Goal: Answer question/provide support

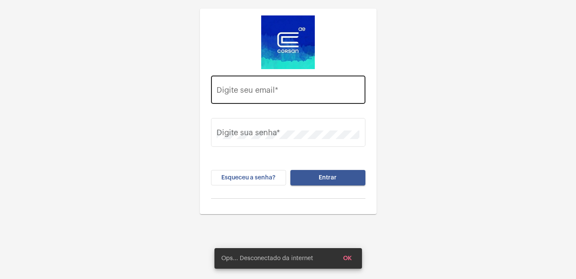
click at [267, 89] on input "Digite seu email *" at bounding box center [288, 92] width 143 height 9
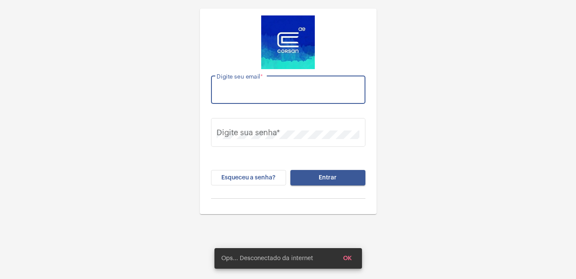
type input "[EMAIL_ADDRESS][DOMAIN_NAME]"
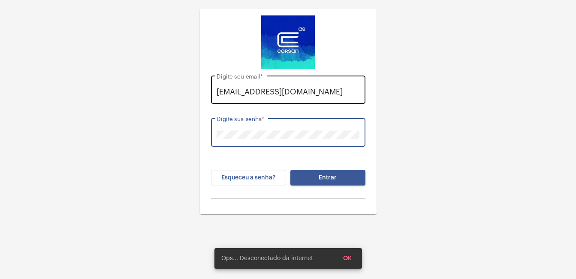
click at [290, 170] on button "Entrar" at bounding box center [327, 177] width 75 height 15
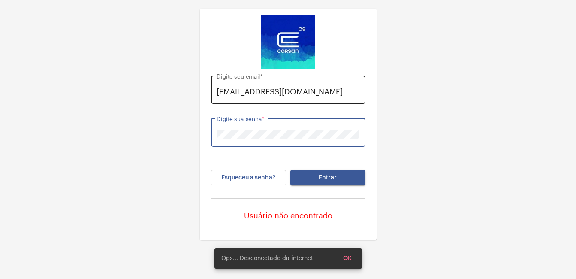
click at [321, 97] on div "[EMAIL_ADDRESS][DOMAIN_NAME] Digite seu email *" at bounding box center [288, 88] width 143 height 30
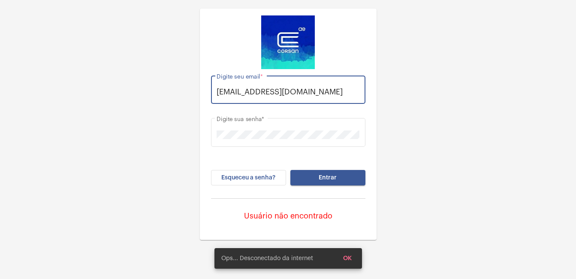
drag, startPoint x: 351, startPoint y: 93, endPoint x: 173, endPoint y: 96, distance: 177.6
click at [173, 96] on div "[EMAIL_ADDRESS][DOMAIN_NAME] Digite seu email * Digite sua senha * Esqueceu a s…" at bounding box center [288, 120] width 576 height 240
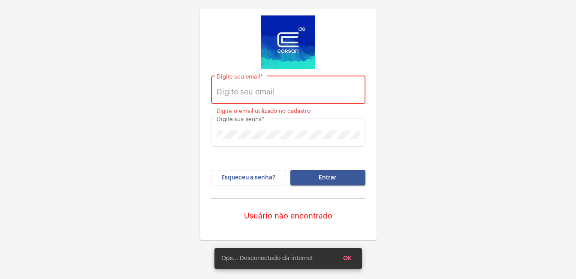
click at [247, 93] on input "Digite seu email *" at bounding box center [288, 92] width 143 height 9
type input "[EMAIL_ADDRESS][DOMAIN_NAME]"
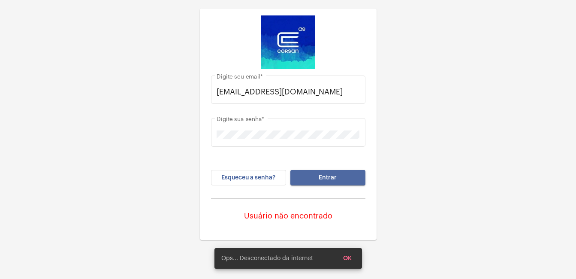
click at [316, 176] on button "Entrar" at bounding box center [327, 177] width 75 height 15
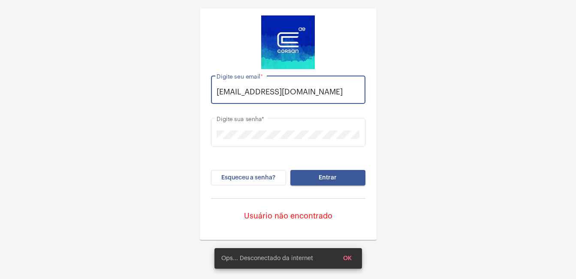
click at [257, 92] on input "[EMAIL_ADDRESS][DOMAIN_NAME]" at bounding box center [288, 92] width 143 height 9
drag, startPoint x: 356, startPoint y: 92, endPoint x: 157, endPoint y: 94, distance: 198.2
click at [157, 94] on div "[EMAIL_ADDRESS][DOMAIN_NAME] Digite seu email * Digite sua senha * Esqueceu a s…" at bounding box center [288, 120] width 576 height 240
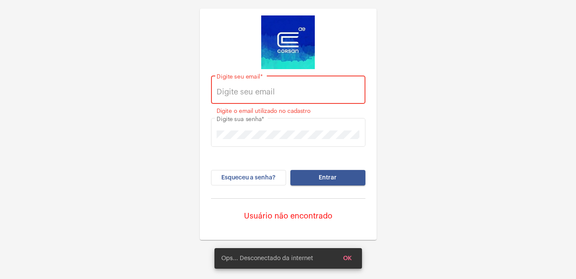
click at [233, 93] on input "Digite seu email *" at bounding box center [288, 92] width 143 height 9
type input "ellen.venturella@operacaocorsan.com.br"
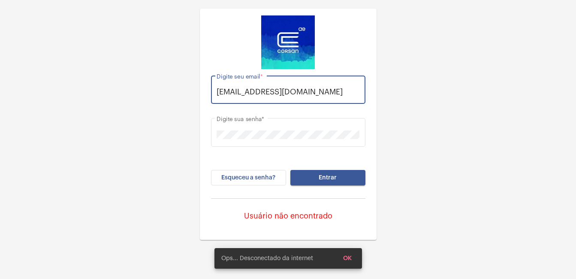
click at [315, 176] on button "Entrar" at bounding box center [327, 177] width 75 height 15
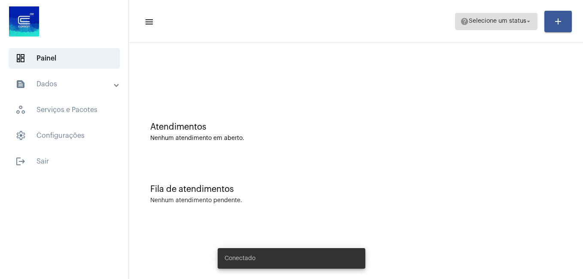
click at [519, 21] on span "Selecione um status" at bounding box center [496, 21] width 57 height 6
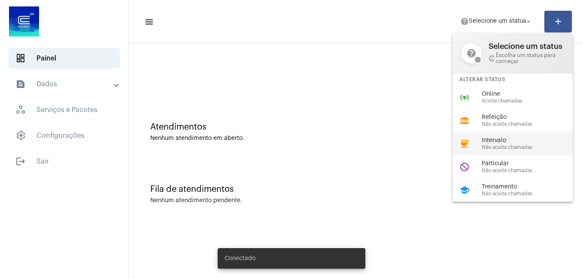
click at [485, 141] on span "Intervalo" at bounding box center [530, 140] width 98 height 6
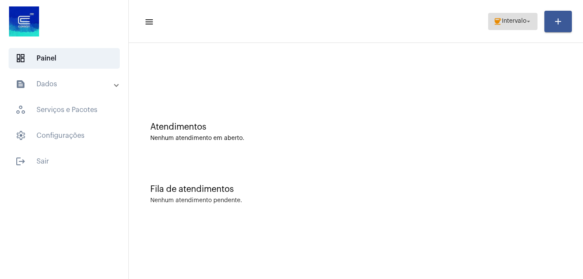
click at [502, 24] on span "Intervalo" at bounding box center [514, 21] width 24 height 6
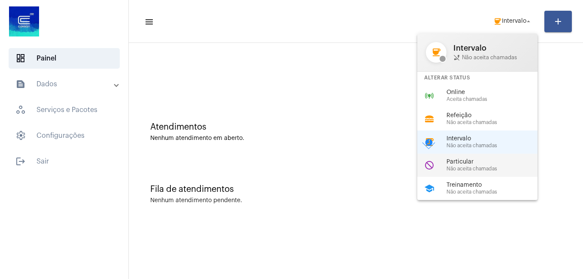
click at [463, 165] on span "Particular" at bounding box center [495, 162] width 98 height 6
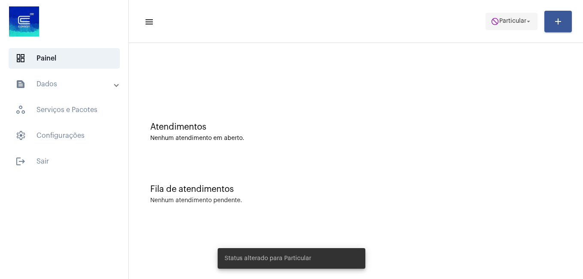
click at [510, 17] on span "do_not_disturb Particular arrow_drop_down" at bounding box center [511, 20] width 42 height 15
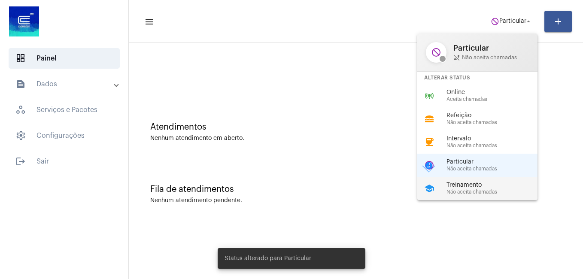
click at [482, 185] on span "Treinamento" at bounding box center [495, 185] width 98 height 6
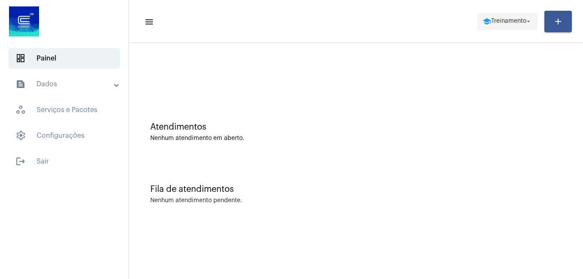
click at [504, 19] on span "Treinamento" at bounding box center [508, 21] width 35 height 6
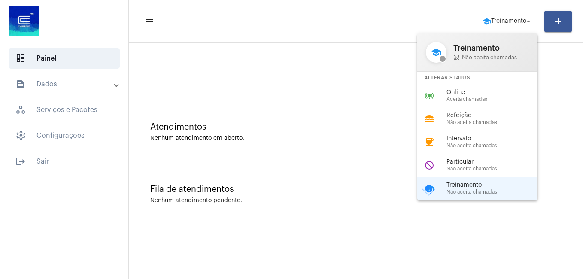
click at [456, 96] on div "Online Aceita chamadas" at bounding box center [495, 95] width 98 height 13
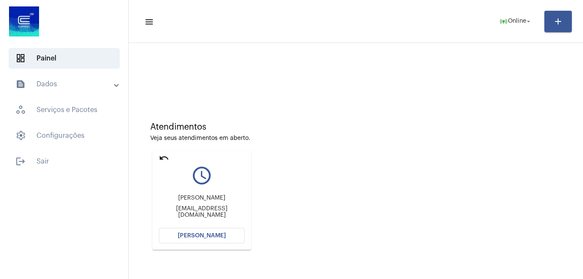
click at [201, 234] on span "[PERSON_NAME]" at bounding box center [202, 236] width 48 height 6
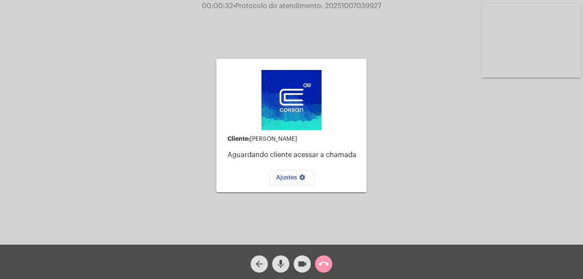
click at [320, 267] on mat-icon "call_end" at bounding box center [323, 264] width 10 height 10
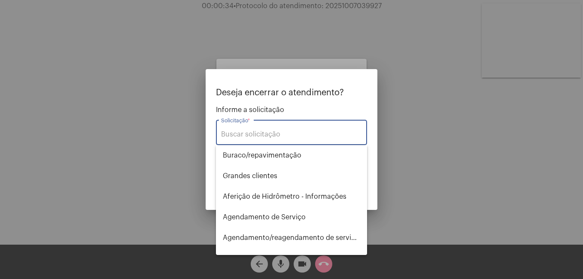
click at [253, 136] on input "Solicitação *" at bounding box center [291, 134] width 141 height 8
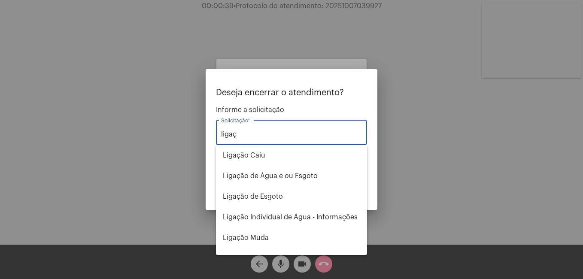
drag, startPoint x: 224, startPoint y: 136, endPoint x: 163, endPoint y: 134, distance: 60.5
click at [164, 134] on div "Deseja encerrar o atendimento? Informe a solicitação ligaç Solicitação * OBS: O…" at bounding box center [291, 139] width 583 height 279
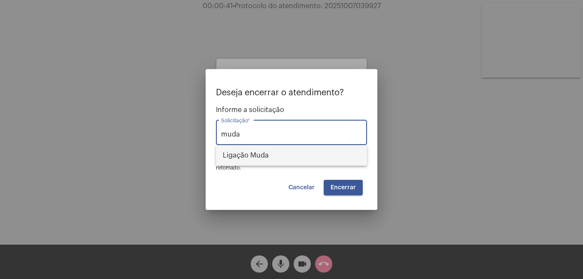
click at [268, 154] on span "Ligação Muda" at bounding box center [291, 155] width 137 height 21
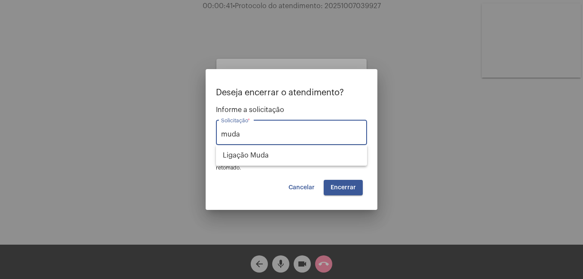
type input "Ligação Muda"
click at [345, 193] on button "Encerrar" at bounding box center [342, 187] width 39 height 15
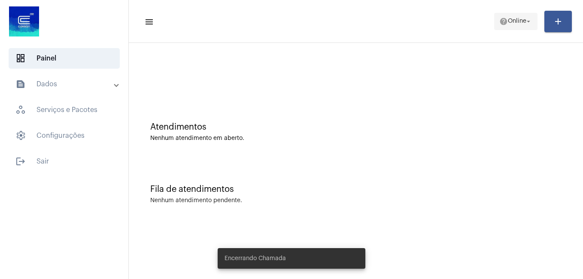
click at [509, 21] on span "Online" at bounding box center [517, 21] width 18 height 6
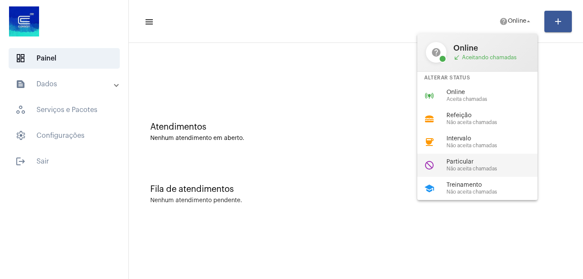
click at [468, 161] on span "Particular" at bounding box center [495, 162] width 98 height 6
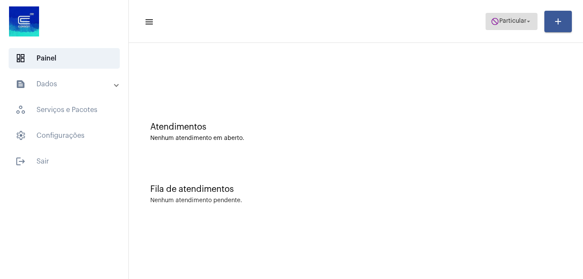
click at [490, 17] on mat-icon "do_not_disturb" at bounding box center [494, 21] width 9 height 9
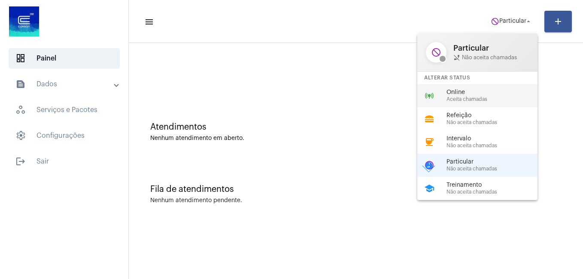
click at [461, 91] on span "Online" at bounding box center [495, 92] width 98 height 6
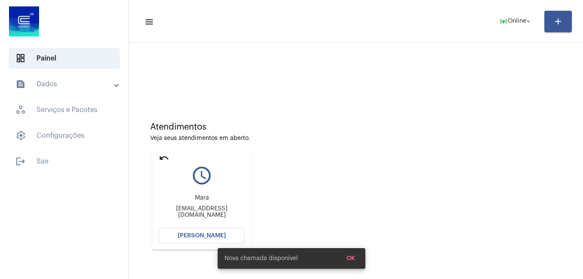
click at [206, 233] on span "[PERSON_NAME]" at bounding box center [202, 236] width 48 height 6
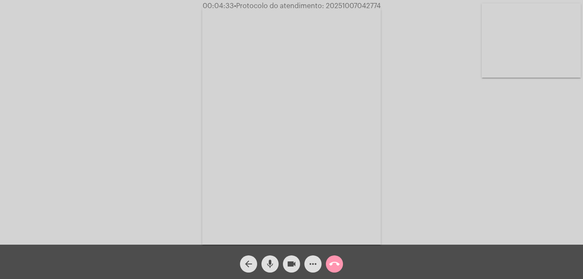
click at [291, 264] on mat-icon "videocam" at bounding box center [291, 264] width 10 height 10
click at [270, 262] on mat-icon "mic" at bounding box center [270, 264] width 10 height 10
click at [266, 264] on mat-icon "mic_off" at bounding box center [270, 264] width 10 height 10
click at [290, 263] on mat-icon "videocam_off" at bounding box center [291, 264] width 10 height 10
click at [168, 130] on div "Acessando Câmera e Microfone..." at bounding box center [291, 124] width 581 height 245
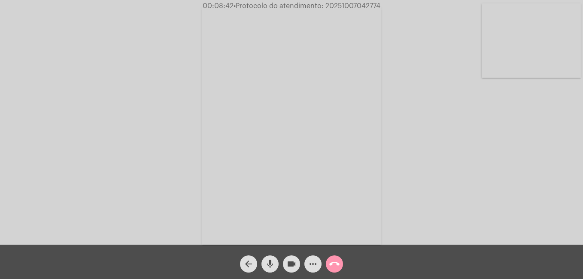
click at [311, 262] on mat-icon "more_horiz" at bounding box center [313, 264] width 10 height 10
click at [311, 263] on mat-icon "more_horiz" at bounding box center [313, 264] width 10 height 10
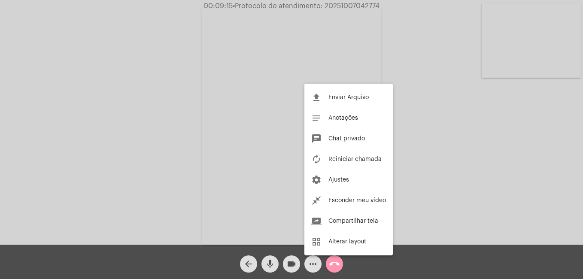
click at [345, 140] on span "Chat privado" at bounding box center [346, 139] width 36 height 6
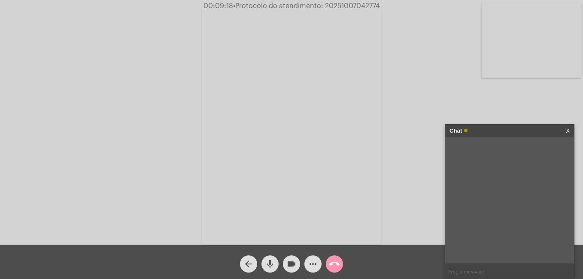
click at [469, 269] on input "text" at bounding box center [509, 271] width 129 height 15
click at [312, 261] on mat-icon "more_horiz" at bounding box center [313, 264] width 10 height 10
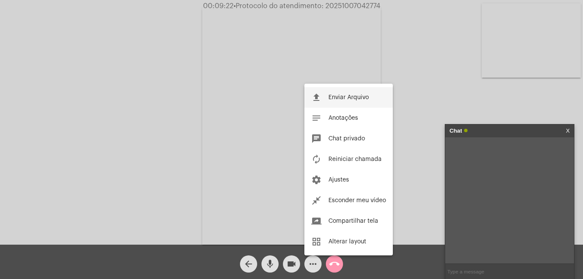
click at [351, 96] on span "Enviar Arquivo" at bounding box center [348, 97] width 40 height 6
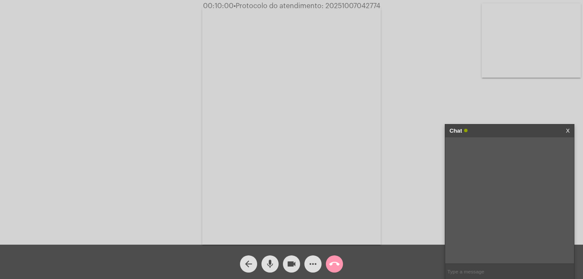
click at [475, 225] on div at bounding box center [509, 200] width 129 height 126
click at [311, 263] on mat-icon "more_horiz" at bounding box center [313, 264] width 10 height 10
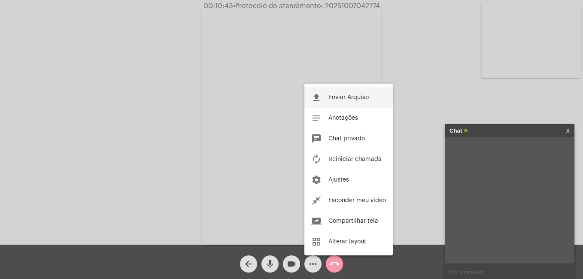
click at [337, 97] on span "Enviar Arquivo" at bounding box center [348, 97] width 40 height 6
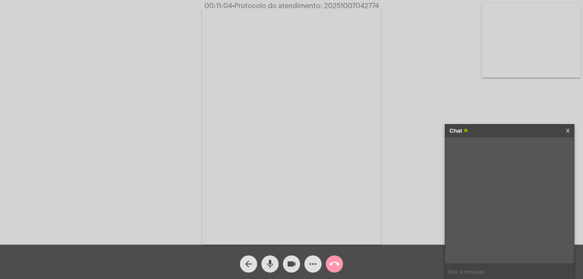
click at [272, 267] on mat-icon "mic" at bounding box center [270, 264] width 10 height 10
click at [130, 124] on div "Acessando Câmera e Microfone..." at bounding box center [291, 124] width 581 height 245
click at [568, 129] on link "X" at bounding box center [567, 130] width 4 height 13
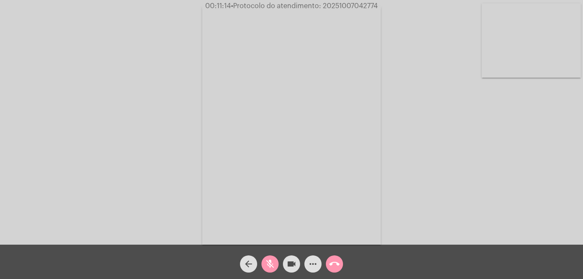
click at [468, 207] on div "Acessando Câmera e Microfone..." at bounding box center [291, 124] width 581 height 245
click at [274, 262] on mat-icon "mic_off" at bounding box center [270, 264] width 10 height 10
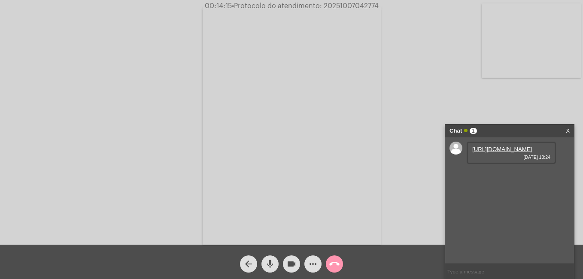
click at [522, 152] on link "https://neft-transfer-bucket.s3.amazonaws.com/temp-90717c7f-3934-9375-6207-c125…" at bounding box center [502, 149] width 60 height 6
click at [567, 181] on div "https://neft-transfer-bucket.s3.amazonaws.com/temp-90717c7f-3934-9375-6207-c125…" at bounding box center [509, 200] width 129 height 126
click at [516, 177] on link "https://neft-transfer-bucket.s3.amazonaws.com/temp-74505b77-14bb-aaa8-9c9b-67f2…" at bounding box center [502, 173] width 60 height 6
click at [147, 238] on div "Acessando Câmera e Microfone..." at bounding box center [291, 124] width 581 height 245
drag, startPoint x: 453, startPoint y: 100, endPoint x: 450, endPoint y: 145, distance: 45.5
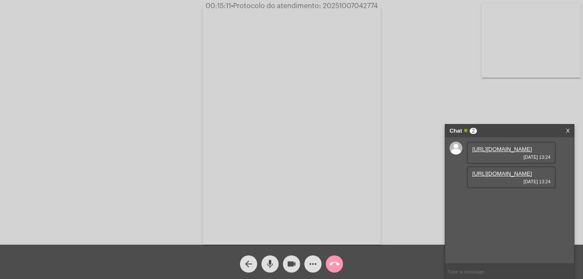
click at [453, 100] on div "Acessando Câmera e Microfone..." at bounding box center [291, 124] width 581 height 245
click at [287, 265] on mat-icon "videocam" at bounding box center [291, 264] width 10 height 10
click at [267, 262] on mat-icon "mic" at bounding box center [270, 264] width 10 height 10
click at [274, 262] on mat-icon "mic_off" at bounding box center [270, 264] width 10 height 10
click at [293, 263] on mat-icon "videocam_off" at bounding box center [291, 264] width 10 height 10
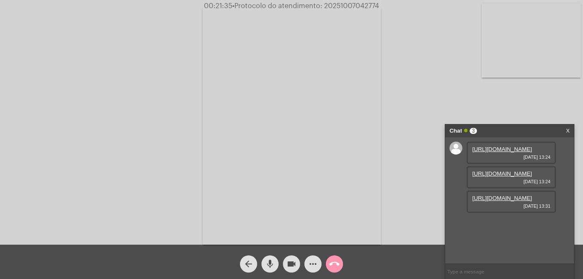
click at [504, 201] on link "https://neft-transfer-bucket.s3.amazonaws.com/temp-97d64f04-819e-8f84-5570-b85a…" at bounding box center [502, 198] width 60 height 6
click at [408, 66] on div "Acessando Câmera e Microfone..." at bounding box center [291, 124] width 581 height 245
click at [289, 264] on mat-icon "videocam" at bounding box center [291, 264] width 10 height 10
click at [270, 265] on mat-icon "mic" at bounding box center [270, 264] width 10 height 10
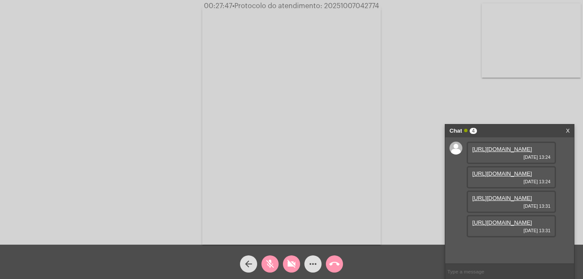
click at [270, 263] on mat-icon "mic_off" at bounding box center [270, 264] width 10 height 10
click at [270, 266] on mat-icon "mic" at bounding box center [270, 264] width 10 height 10
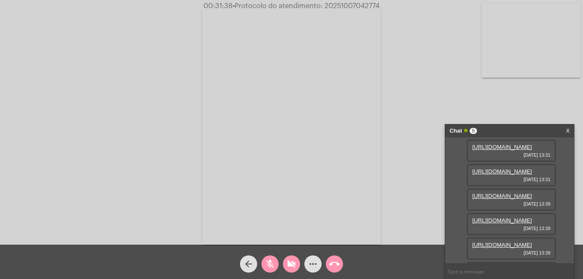
click at [267, 264] on mat-icon "mic_off" at bounding box center [270, 264] width 10 height 10
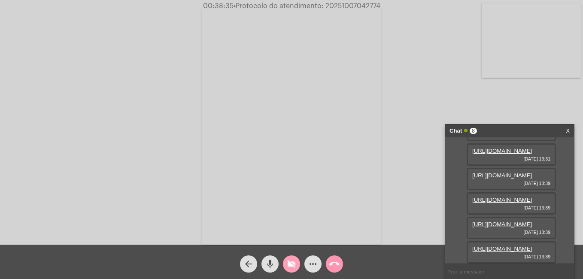
click at [289, 266] on mat-icon "videocam_off" at bounding box center [291, 264] width 10 height 10
click at [501, 245] on link "https://neft-transfer-bucket.s3.amazonaws.com/temp-acef20ba-ea2e-73dd-26b7-f8d8…" at bounding box center [502, 248] width 60 height 6
click at [570, 128] on div "Chat 8 X" at bounding box center [509, 130] width 129 height 13
click at [269, 265] on mat-icon "mic" at bounding box center [270, 264] width 10 height 10
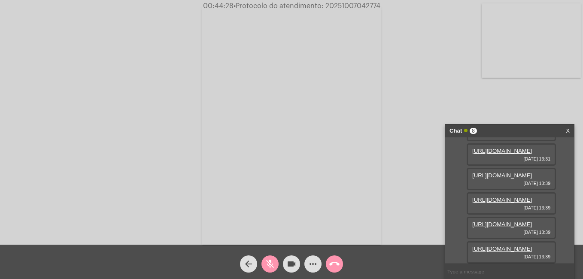
click at [293, 268] on mat-icon "videocam" at bounding box center [291, 264] width 10 height 10
click at [272, 263] on mat-icon "mic_off" at bounding box center [270, 264] width 10 height 10
click at [267, 262] on mat-icon "mic" at bounding box center [270, 264] width 10 height 10
click at [267, 262] on mat-icon "mic_off" at bounding box center [270, 264] width 10 height 10
click at [268, 262] on mat-icon "mic" at bounding box center [270, 264] width 10 height 10
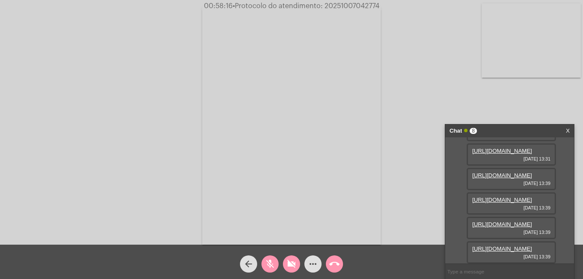
click at [272, 263] on mat-icon "mic_off" at bounding box center [270, 264] width 10 height 10
click at [287, 263] on mat-icon "videocam_off" at bounding box center [291, 264] width 10 height 10
click at [293, 265] on mat-icon "videocam" at bounding box center [291, 264] width 10 height 10
click at [267, 263] on mat-icon "mic" at bounding box center [270, 264] width 10 height 10
drag, startPoint x: 408, startPoint y: 117, endPoint x: 182, endPoint y: 5, distance: 252.3
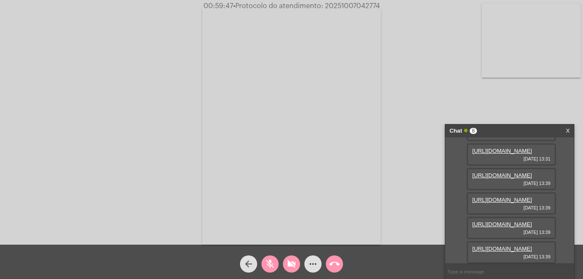
click at [408, 117] on div "Acessando Câmera e Microfone..." at bounding box center [291, 124] width 581 height 245
click at [266, 266] on mat-icon "mic_off" at bounding box center [270, 264] width 10 height 10
click at [266, 266] on mat-icon "mic" at bounding box center [270, 264] width 10 height 10
click at [267, 265] on mat-icon "mic_off" at bounding box center [270, 264] width 10 height 10
click at [267, 266] on mat-icon "mic" at bounding box center [270, 264] width 10 height 10
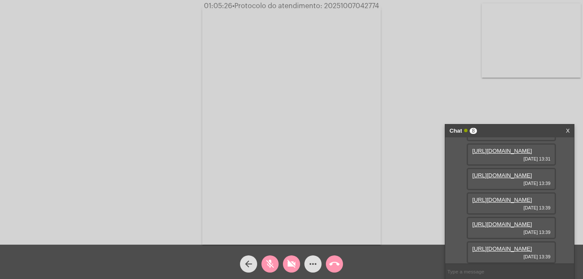
click at [268, 263] on mat-icon "mic_off" at bounding box center [270, 264] width 10 height 10
click at [269, 266] on mat-icon "mic" at bounding box center [270, 264] width 10 height 10
click at [273, 265] on mat-icon "mic_off" at bounding box center [270, 264] width 10 height 10
click at [290, 267] on mat-icon "videocam_off" at bounding box center [291, 264] width 10 height 10
click at [332, 264] on mat-icon "call_end" at bounding box center [334, 264] width 10 height 10
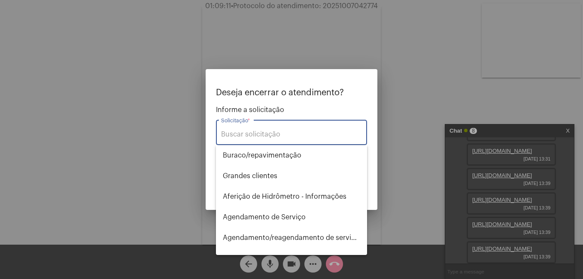
click at [245, 137] on div "Solicitação *" at bounding box center [291, 131] width 141 height 27
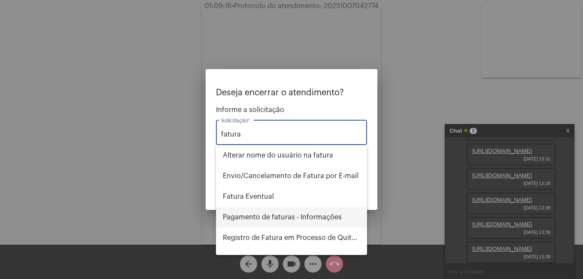
click at [253, 210] on span "Pagamento de faturas - Informações" at bounding box center [291, 217] width 137 height 21
type input "Pagamento de faturas - Informações"
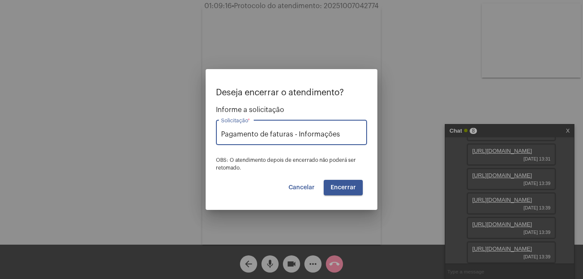
click at [347, 186] on span "Encerrar" at bounding box center [342, 187] width 25 height 6
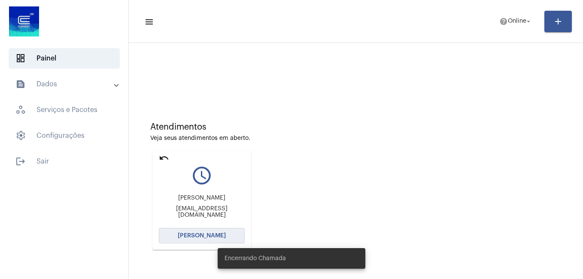
click at [214, 233] on span "[PERSON_NAME]" at bounding box center [202, 236] width 48 height 6
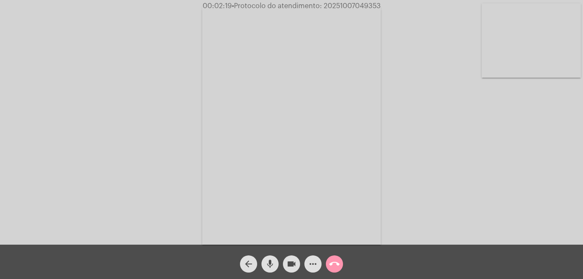
click at [272, 267] on mat-icon "mic" at bounding box center [270, 264] width 10 height 10
click at [290, 266] on mat-icon "videocam" at bounding box center [291, 264] width 10 height 10
click at [270, 261] on mat-icon "mic_off" at bounding box center [270, 264] width 10 height 10
click at [268, 266] on mat-icon "mic" at bounding box center [270, 264] width 10 height 10
click at [267, 264] on mat-icon "mic_off" at bounding box center [270, 264] width 10 height 10
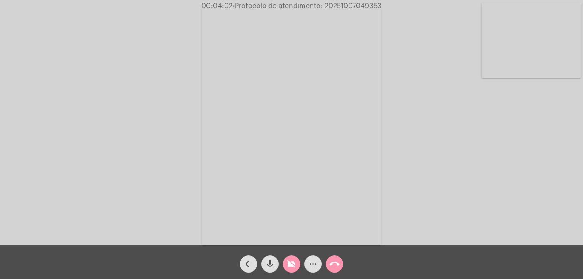
click at [267, 266] on mat-icon "mic" at bounding box center [270, 264] width 10 height 10
click at [273, 260] on mat-icon "mic_off" at bounding box center [270, 264] width 10 height 10
click at [266, 261] on mat-icon "mic" at bounding box center [270, 264] width 10 height 10
click at [266, 264] on mat-icon "mic_off" at bounding box center [270, 264] width 10 height 10
click at [267, 263] on mat-icon "mic" at bounding box center [270, 264] width 10 height 10
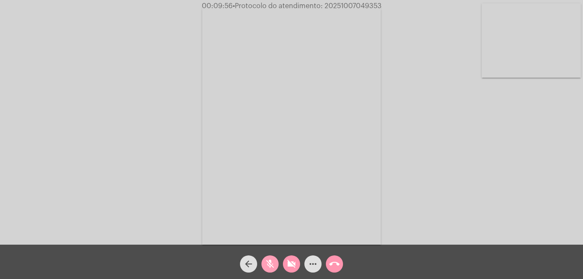
click at [266, 265] on mat-icon "mic_off" at bounding box center [270, 264] width 10 height 10
click at [291, 264] on mat-icon "videocam_off" at bounding box center [291, 264] width 10 height 10
click at [314, 266] on mat-icon "more_horiz" at bounding box center [313, 264] width 10 height 10
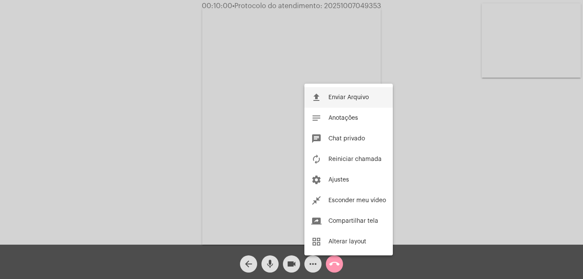
click at [339, 93] on button "file_upload Enviar Arquivo" at bounding box center [348, 97] width 88 height 21
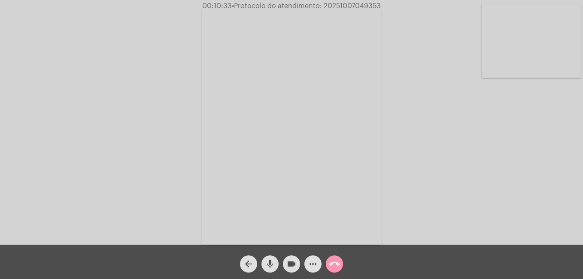
click at [316, 260] on mat-icon "more_horiz" at bounding box center [313, 264] width 10 height 10
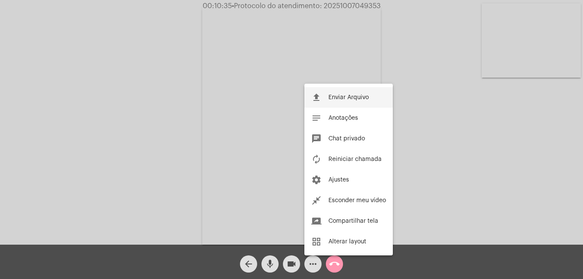
click at [354, 98] on span "Enviar Arquivo" at bounding box center [348, 97] width 40 height 6
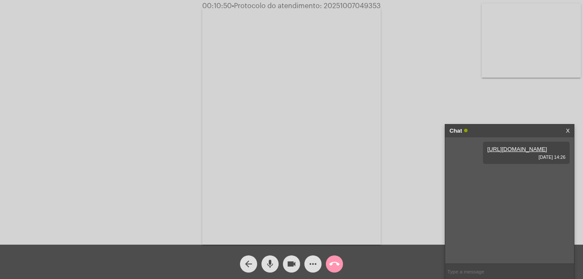
click at [530, 164] on div "https://neft-transfer-bucket.s3.amazonaws.com/temp-6f21dbbf-2443-9f77-5dbb-704c…" at bounding box center [526, 153] width 87 height 22
click at [511, 152] on link "https://neft-transfer-bucket.s3.amazonaws.com/temp-6f21dbbf-2443-9f77-5dbb-704c…" at bounding box center [517, 149] width 60 height 6
drag, startPoint x: 322, startPoint y: 6, endPoint x: 382, endPoint y: 8, distance: 60.1
click at [382, 8] on div "00:11:11 • Protocolo do atendimento: 20251007049353" at bounding box center [291, 6] width 583 height 8
copy span "20251007049353"
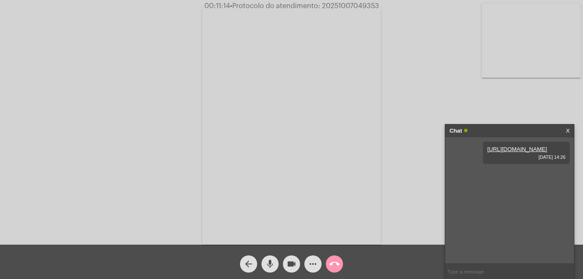
click at [476, 268] on input "text" at bounding box center [509, 271] width 129 height 15
paste input "20251007049353"
type input "20251007049353"
click at [447, 103] on div "Acessando Câmera e Microfone..." at bounding box center [291, 124] width 581 height 245
click at [294, 266] on mat-icon "videocam" at bounding box center [291, 264] width 10 height 10
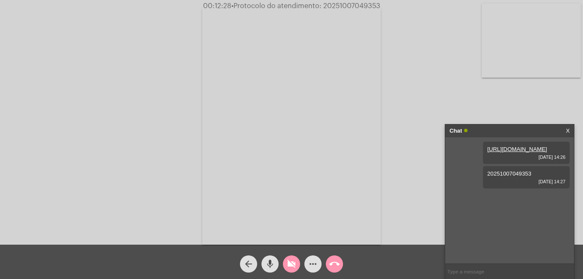
click at [330, 264] on mat-icon "call_end" at bounding box center [334, 264] width 10 height 10
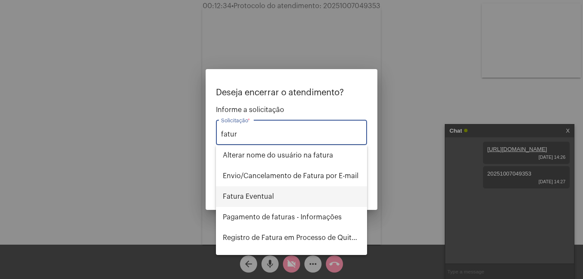
click at [252, 196] on span "Fatura Eventual" at bounding box center [291, 196] width 137 height 21
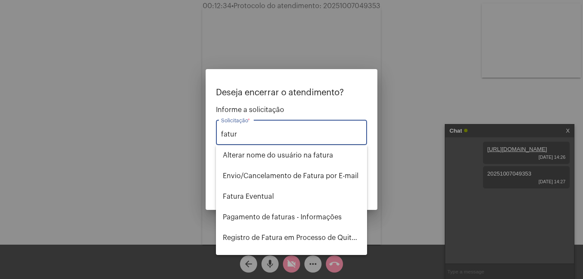
type input "Fatura Eventual"
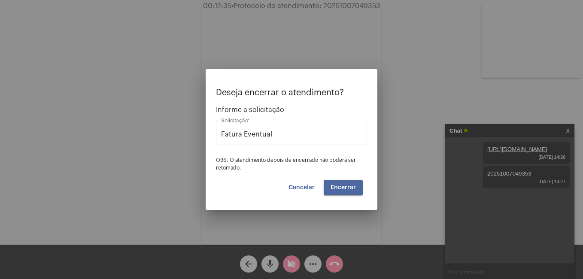
click at [328, 186] on button "Encerrar" at bounding box center [342, 187] width 39 height 15
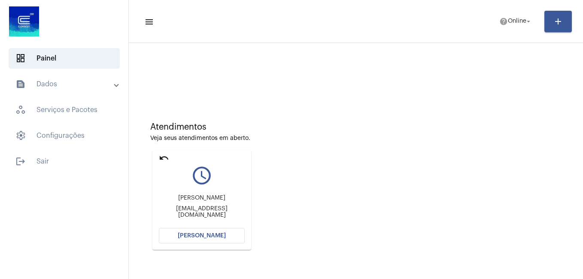
click at [196, 236] on span "[PERSON_NAME]" at bounding box center [202, 236] width 48 height 6
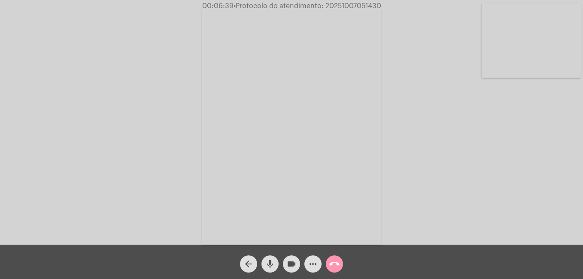
drag, startPoint x: 271, startPoint y: 266, endPoint x: 285, endPoint y: 272, distance: 15.9
click at [271, 265] on mat-icon "mic" at bounding box center [270, 264] width 10 height 10
click at [290, 266] on mat-icon "videocam" at bounding box center [291, 264] width 10 height 10
click at [271, 264] on mat-icon "mic_off" at bounding box center [270, 264] width 10 height 10
click at [271, 264] on mat-icon "mic" at bounding box center [270, 264] width 10 height 10
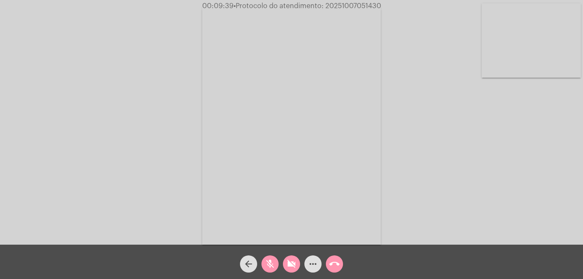
drag, startPoint x: 323, startPoint y: 5, endPoint x: 382, endPoint y: 9, distance: 58.9
click at [382, 9] on span "00:09:39 • Protocolo do atendimento: 20251007051430" at bounding box center [292, 6] width 186 height 9
copy span "20251007051430"
drag, startPoint x: 265, startPoint y: 264, endPoint x: 271, endPoint y: 271, distance: 8.8
click at [265, 265] on mat-icon "mic_off" at bounding box center [270, 264] width 10 height 10
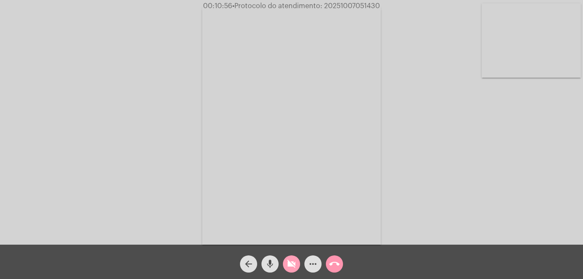
click at [288, 268] on mat-icon "videocam_off" at bounding box center [291, 264] width 10 height 10
copy span "20251007051430"
click at [314, 266] on mat-icon "more_horiz" at bounding box center [313, 264] width 10 height 10
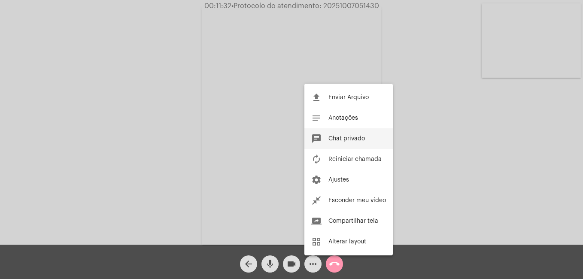
click at [336, 135] on button "chat Chat privado" at bounding box center [348, 138] width 88 height 21
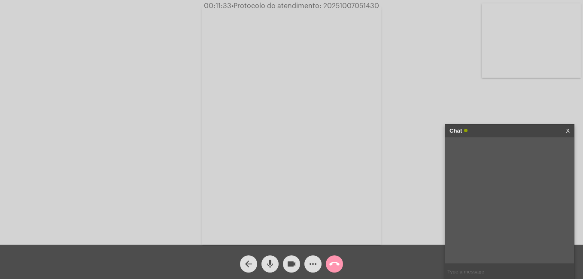
click at [472, 272] on input "text" at bounding box center [509, 271] width 129 height 15
paste input "20251007051430"
type input "20251007051430"
click at [401, 223] on div "Acessando Câmera e Microfone..." at bounding box center [291, 124] width 581 height 245
click at [291, 264] on mat-icon "videocam" at bounding box center [291, 264] width 10 height 10
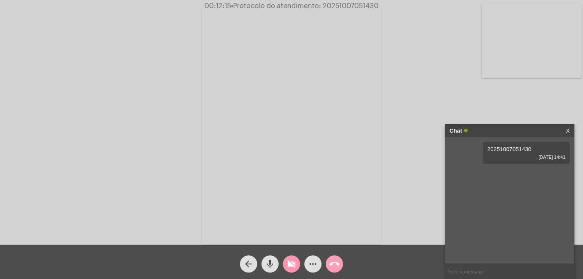
click at [335, 263] on mat-icon "call_end" at bounding box center [334, 264] width 10 height 10
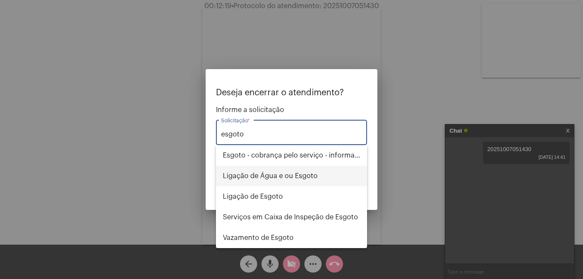
click at [253, 171] on span "Ligação de Água e ou Esgoto" at bounding box center [291, 176] width 137 height 21
type input "Ligação de Água e ou Esgoto"
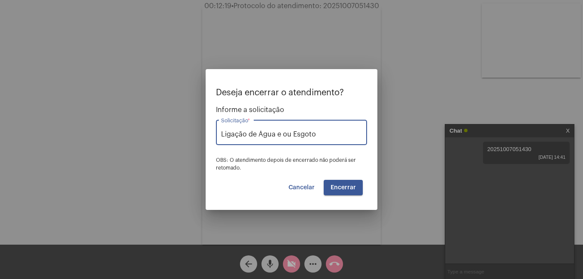
click at [345, 189] on span "Encerrar" at bounding box center [342, 187] width 25 height 6
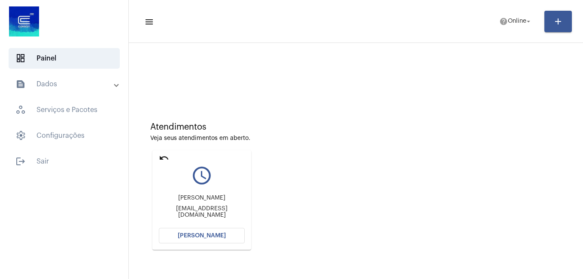
click at [185, 233] on span "[PERSON_NAME]" at bounding box center [202, 236] width 48 height 6
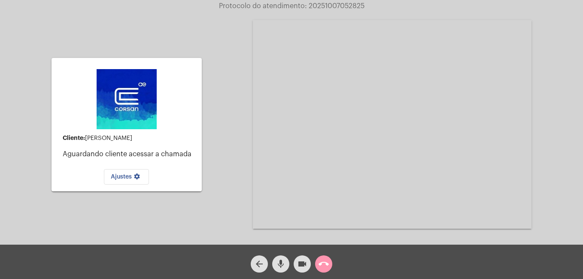
drag, startPoint x: 275, startPoint y: 263, endPoint x: 291, endPoint y: 264, distance: 16.3
click at [276, 263] on button "mic" at bounding box center [280, 263] width 17 height 17
click at [299, 265] on mat-icon "videocam" at bounding box center [302, 264] width 10 height 10
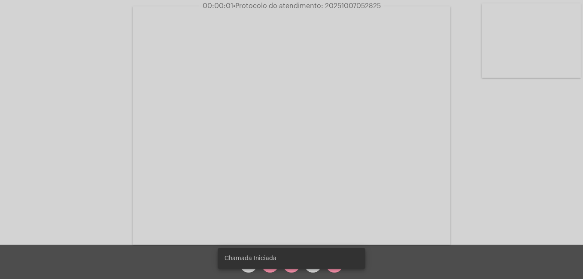
click at [269, 266] on snack-bar-container "Chamada Iniciada" at bounding box center [292, 258] width 148 height 21
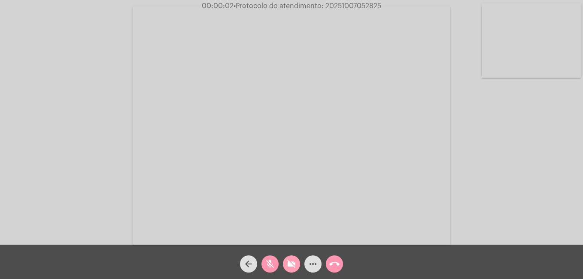
click at [289, 269] on mat-icon "videocam_off" at bounding box center [291, 264] width 10 height 10
click at [269, 266] on mat-icon "mic_off" at bounding box center [270, 264] width 10 height 10
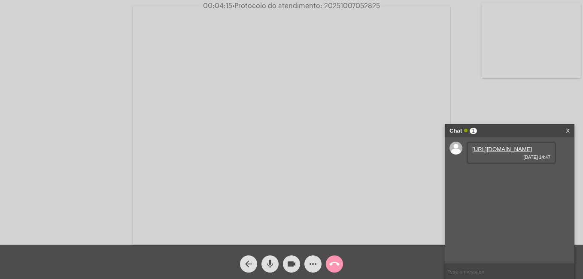
click at [502, 152] on link "[URL][DOMAIN_NAME]" at bounding box center [502, 149] width 60 height 6
click at [500, 152] on link "[URL][DOMAIN_NAME]" at bounding box center [502, 149] width 60 height 6
click at [516, 201] on link "[URL][DOMAIN_NAME]" at bounding box center [502, 198] width 60 height 6
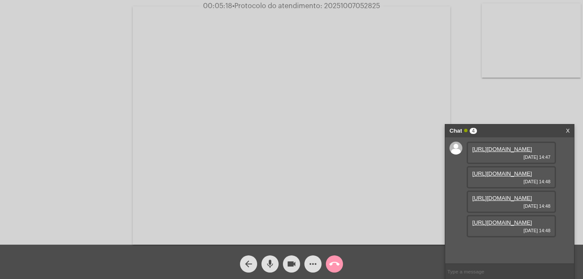
scroll to position [51, 0]
click at [504, 226] on link "[URL][DOMAIN_NAME]" at bounding box center [502, 222] width 60 height 6
click at [269, 267] on mat-icon "mic" at bounding box center [270, 264] width 10 height 10
click at [291, 266] on mat-icon "videocam" at bounding box center [291, 264] width 10 height 10
click at [271, 266] on mat-icon "mic_off" at bounding box center [270, 264] width 10 height 10
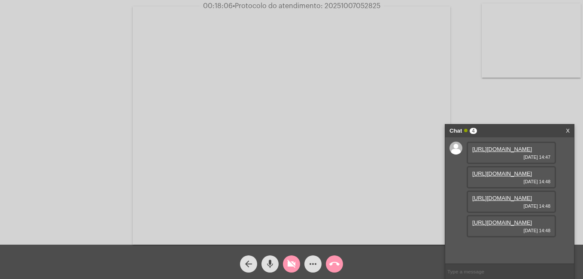
click at [271, 266] on mat-icon "mic" at bounding box center [270, 264] width 10 height 10
click at [266, 263] on mat-icon "mic_off" at bounding box center [270, 264] width 10 height 10
click at [269, 263] on mat-icon "mic" at bounding box center [270, 264] width 10 height 10
click at [264, 262] on button "mic_off" at bounding box center [269, 263] width 17 height 17
drag, startPoint x: 285, startPoint y: 263, endPoint x: 82, endPoint y: 11, distance: 323.8
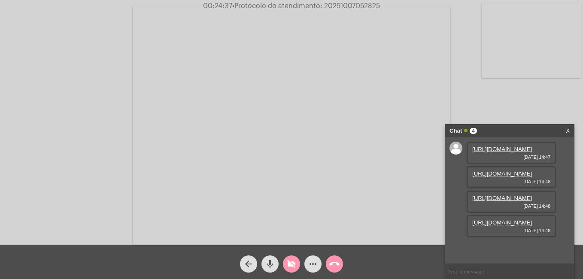
click at [285, 263] on button "videocam_off" at bounding box center [291, 263] width 17 height 17
click at [497, 267] on input "text" at bounding box center [509, 271] width 129 height 15
click at [317, 263] on mat-icon "more_horiz" at bounding box center [313, 264] width 10 height 10
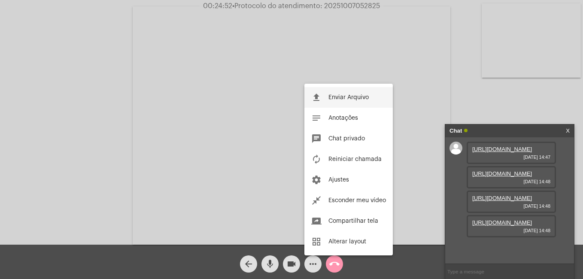
click at [338, 97] on span "Enviar Arquivo" at bounding box center [348, 97] width 40 height 6
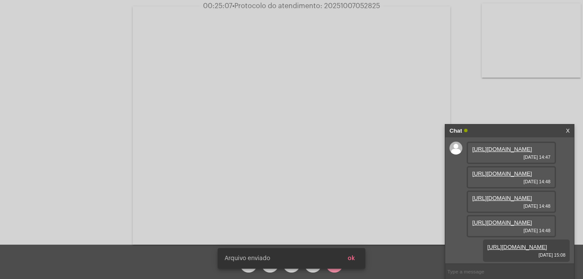
scroll to position [95, 0]
drag, startPoint x: 324, startPoint y: 5, endPoint x: 381, endPoint y: 7, distance: 56.7
click at [381, 7] on span "00:25:10 • Protocolo do atendimento: 20251007052825" at bounding box center [291, 6] width 183 height 9
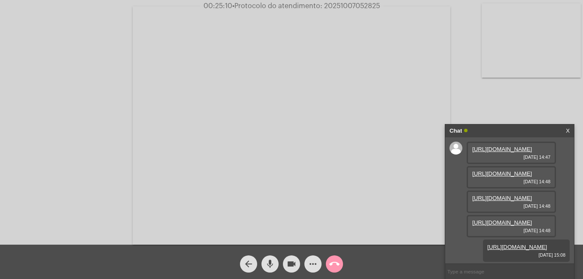
copy span "20251007052825"
click at [480, 268] on input "text" at bounding box center [509, 271] width 129 height 15
paste input "20251007052825"
type input "20251007052825"
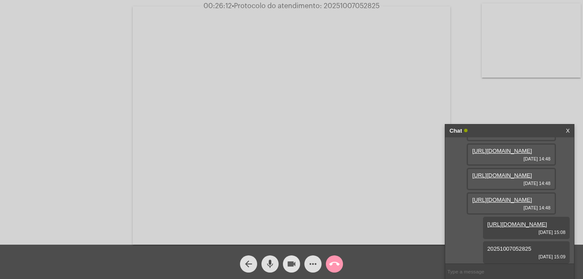
click at [294, 265] on mat-icon "videocam" at bounding box center [291, 264] width 10 height 10
click at [293, 262] on mat-icon "videocam_off" at bounding box center [291, 264] width 10 height 10
click at [288, 266] on mat-icon "videocam" at bounding box center [291, 264] width 10 height 10
click at [335, 266] on mat-icon "call_end" at bounding box center [334, 264] width 10 height 10
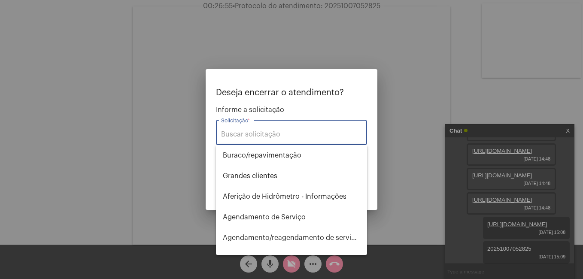
click at [247, 137] on input "Solicitação *" at bounding box center [291, 134] width 141 height 8
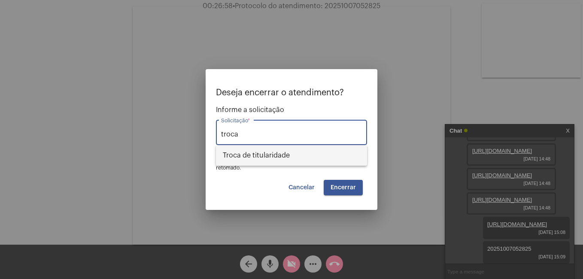
click at [252, 151] on span "Troca de titularidade" at bounding box center [291, 155] width 137 height 21
type input "Troca de titularidade"
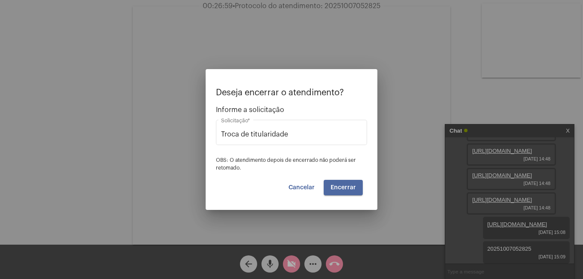
click at [346, 184] on button "Encerrar" at bounding box center [342, 187] width 39 height 15
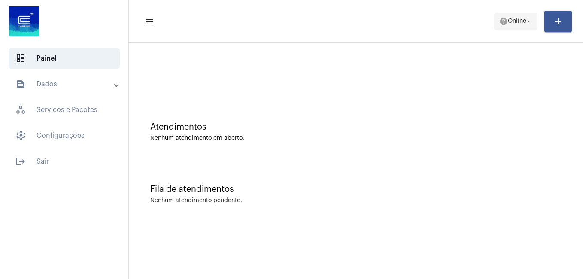
click at [517, 16] on span "help Online arrow_drop_down" at bounding box center [515, 20] width 33 height 15
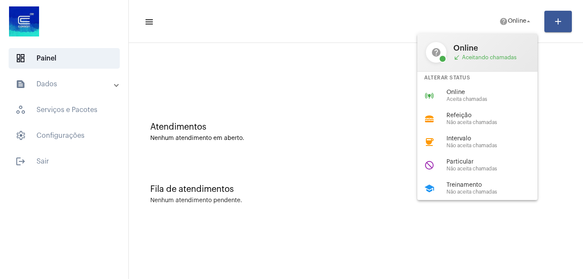
click at [461, 192] on span "Não aceita chamadas" at bounding box center [495, 192] width 98 height 6
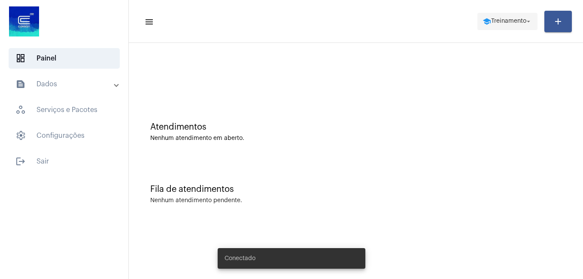
click at [500, 21] on span "Treinamento" at bounding box center [508, 21] width 35 height 6
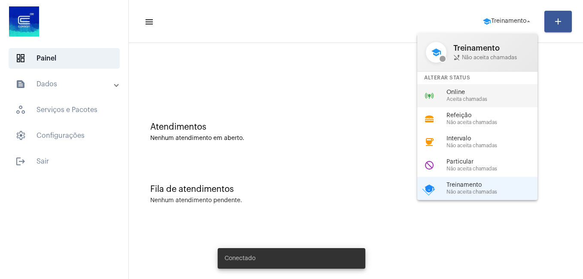
click at [454, 94] on span "Online" at bounding box center [495, 92] width 98 height 6
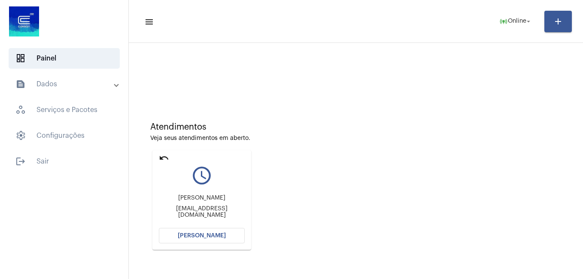
click at [203, 241] on button "[PERSON_NAME]" at bounding box center [202, 235] width 86 height 15
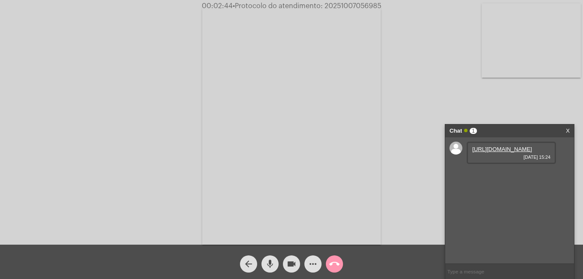
click at [502, 152] on link "[URL][DOMAIN_NAME]" at bounding box center [502, 149] width 60 height 6
click at [289, 262] on mat-icon "videocam" at bounding box center [291, 264] width 10 height 10
click at [568, 130] on link "X" at bounding box center [567, 130] width 4 height 13
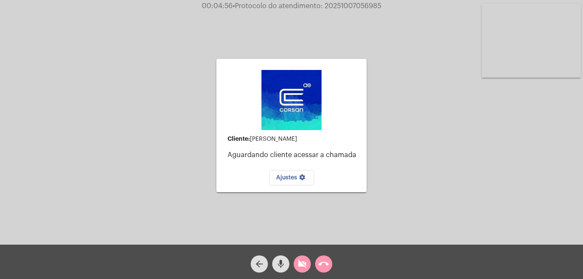
click at [295, 215] on div "Cliente: [PERSON_NAME] cliente acessar a chamada Ajustes settings" at bounding box center [291, 125] width 150 height 242
click at [321, 266] on mat-icon "call_end" at bounding box center [323, 264] width 10 height 10
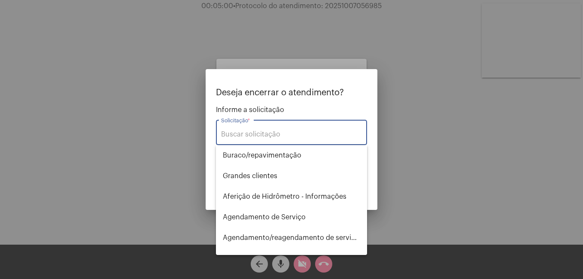
click at [236, 134] on input "Solicitação *" at bounding box center [291, 134] width 141 height 8
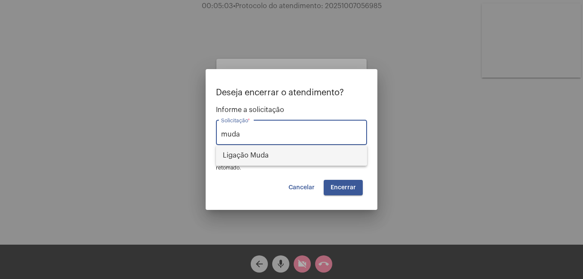
click at [241, 158] on span "Ligação Muda" at bounding box center [291, 155] width 137 height 21
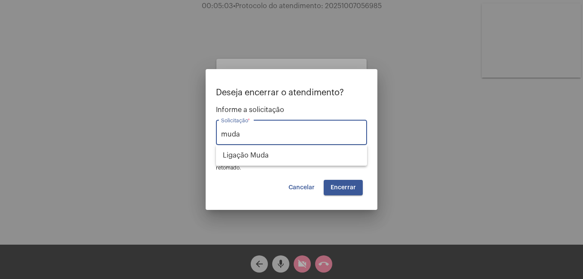
type input "Ligação Muda"
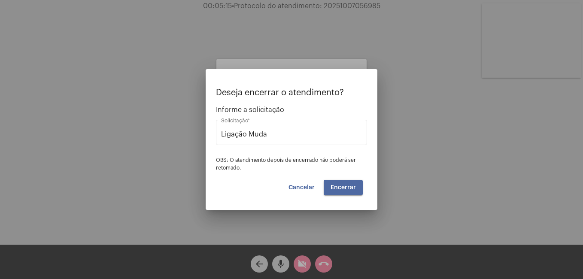
click at [346, 189] on span "Encerrar" at bounding box center [342, 187] width 25 height 6
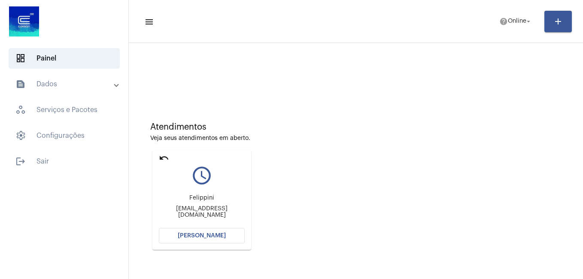
click at [162, 156] on mat-icon "undo" at bounding box center [164, 158] width 10 height 10
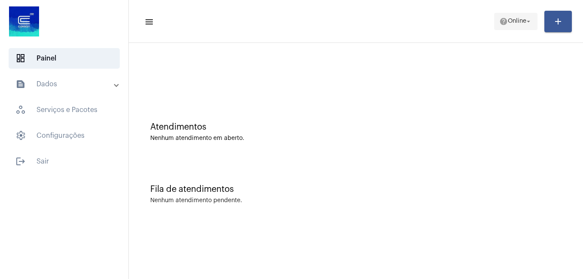
click at [511, 24] on span "help Online arrow_drop_down" at bounding box center [515, 20] width 33 height 15
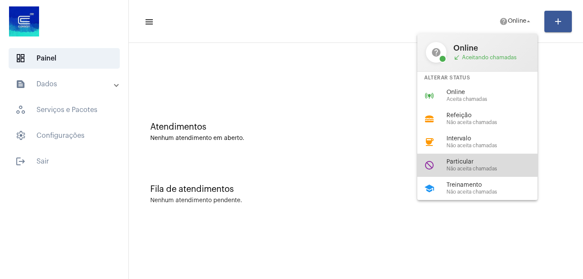
click at [470, 161] on span "Particular" at bounding box center [495, 162] width 98 height 6
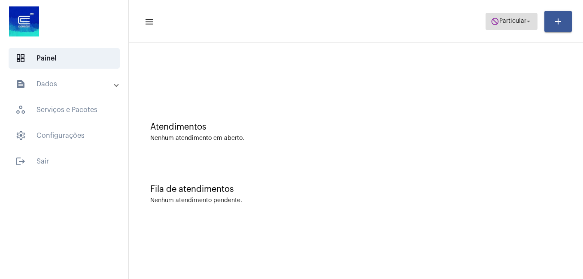
click at [507, 24] on span "Particular" at bounding box center [512, 21] width 27 height 6
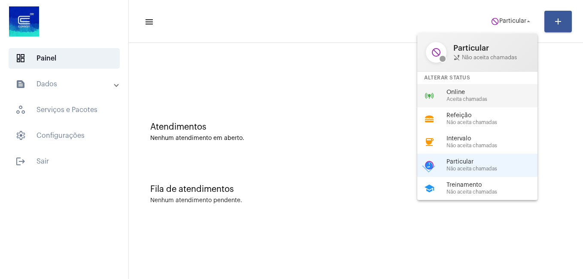
click at [465, 94] on span "Online" at bounding box center [495, 92] width 98 height 6
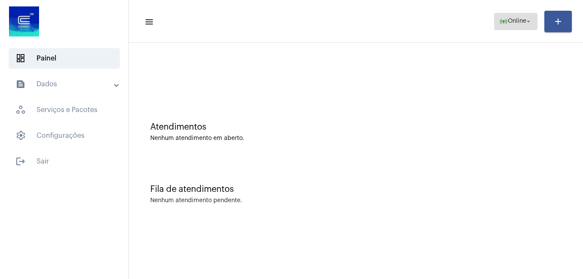
click at [512, 15] on span "online_prediction Online arrow_drop_down" at bounding box center [515, 20] width 33 height 15
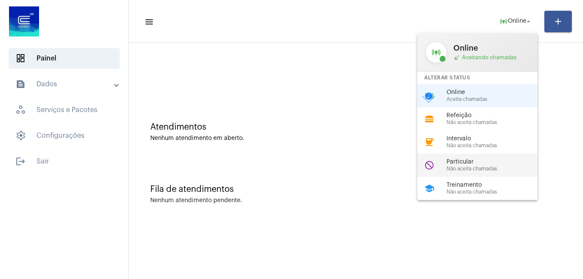
click at [481, 160] on span "Particular" at bounding box center [495, 162] width 98 height 6
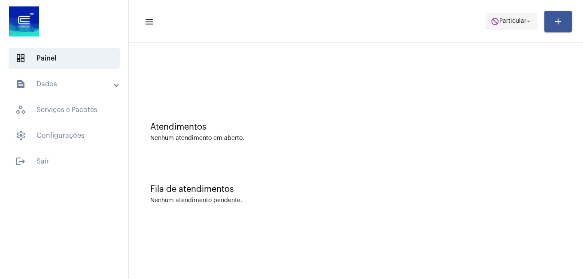
click at [504, 21] on span "Particular" at bounding box center [512, 21] width 27 height 6
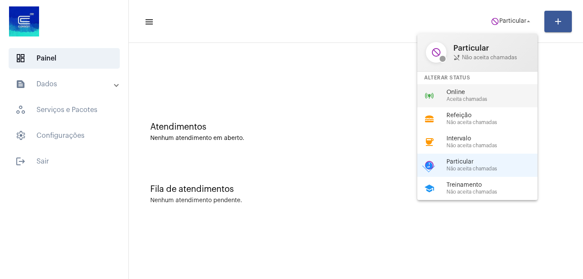
click at [466, 92] on span "Online" at bounding box center [495, 92] width 98 height 6
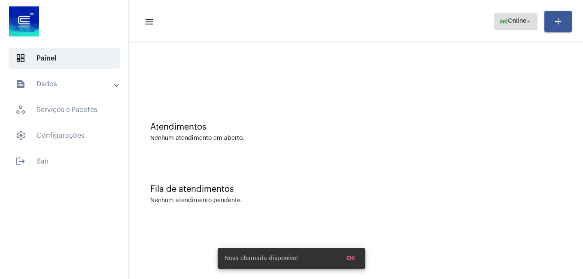
click at [522, 20] on span "Online" at bounding box center [517, 21] width 18 height 6
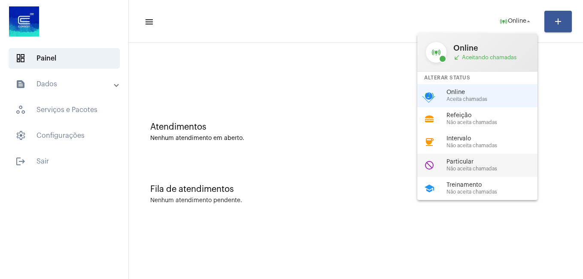
click at [466, 170] on span "Não aceita chamadas" at bounding box center [495, 169] width 98 height 6
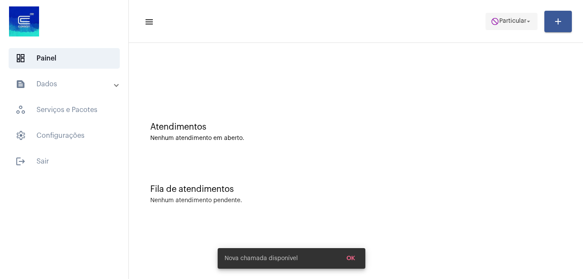
click at [512, 21] on span "Particular" at bounding box center [512, 21] width 27 height 6
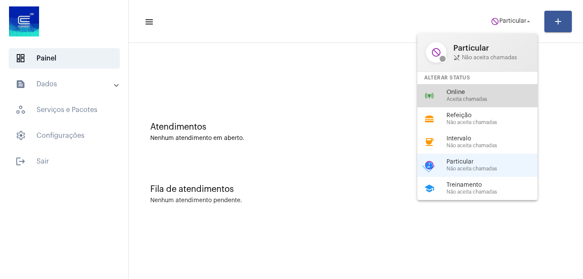
click at [465, 90] on span "Online" at bounding box center [495, 92] width 98 height 6
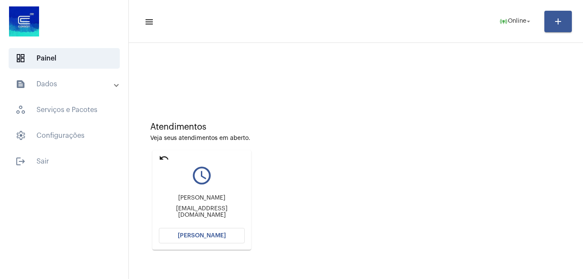
click at [207, 237] on span "[PERSON_NAME]" at bounding box center [202, 236] width 48 height 6
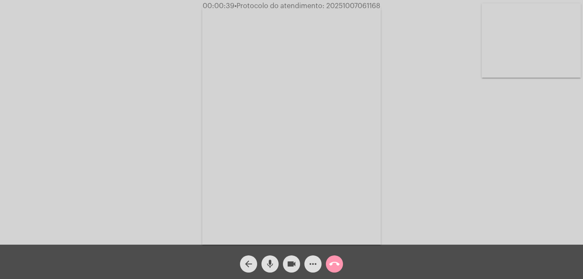
click at [269, 267] on mat-icon "mic" at bounding box center [270, 264] width 10 height 10
click at [272, 263] on mat-icon "mic_off" at bounding box center [270, 264] width 10 height 10
click at [267, 264] on mat-icon "mic" at bounding box center [270, 264] width 10 height 10
click at [269, 264] on mat-icon "mic_off" at bounding box center [270, 264] width 10 height 10
click at [267, 265] on mat-icon "mic" at bounding box center [270, 264] width 10 height 10
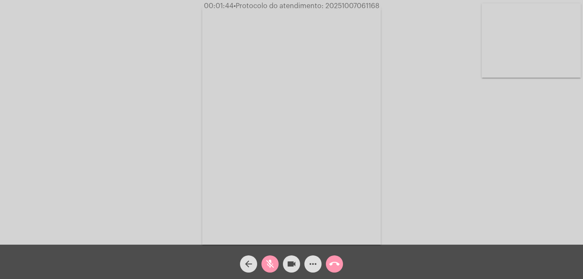
click at [295, 267] on mat-icon "videocam" at bounding box center [291, 264] width 10 height 10
click at [267, 266] on mat-icon "mic_off" at bounding box center [270, 264] width 10 height 10
click at [290, 266] on mat-icon "videocam_off" at bounding box center [291, 264] width 10 height 10
click at [271, 264] on mat-icon "mic" at bounding box center [270, 264] width 10 height 10
click at [292, 265] on mat-icon "videocam" at bounding box center [291, 264] width 10 height 10
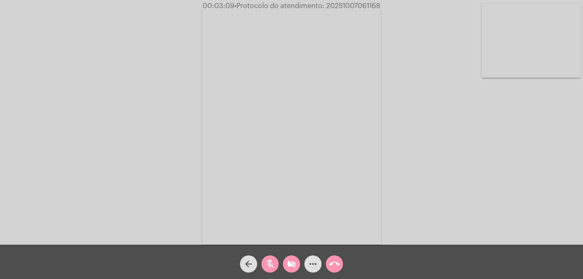
click at [272, 261] on mat-icon "mic_off" at bounding box center [270, 264] width 10 height 10
click at [293, 265] on mat-icon "videocam_off" at bounding box center [291, 264] width 10 height 10
click at [270, 265] on mat-icon "mic" at bounding box center [270, 264] width 10 height 10
click at [289, 266] on mat-icon "videocam" at bounding box center [291, 264] width 10 height 10
click at [272, 263] on mat-icon "mic_off" at bounding box center [270, 264] width 10 height 10
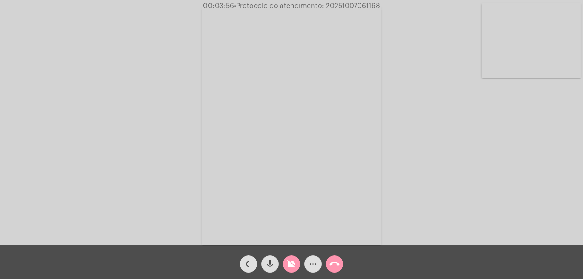
click at [467, 218] on div "Acessando Câmera e Microfone..." at bounding box center [291, 124] width 581 height 245
click at [269, 263] on mat-icon "mic" at bounding box center [270, 264] width 10 height 10
click at [270, 267] on mat-icon "mic_off" at bounding box center [270, 264] width 10 height 10
click at [268, 265] on mat-icon "mic" at bounding box center [270, 264] width 10 height 10
click at [293, 263] on mat-icon "videocam_off" at bounding box center [291, 264] width 10 height 10
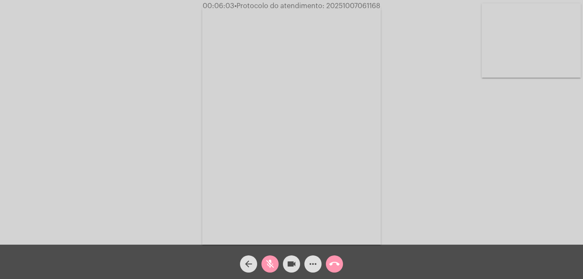
click at [269, 266] on mat-icon "mic_off" at bounding box center [270, 264] width 10 height 10
click at [317, 263] on mat-icon "more_horiz" at bounding box center [313, 264] width 10 height 10
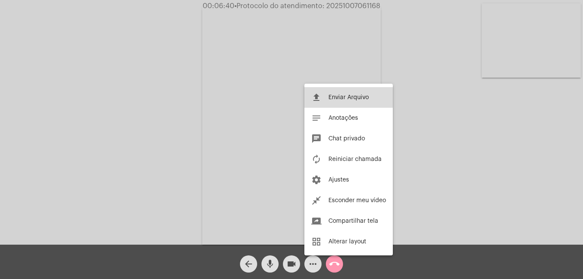
click at [341, 97] on span "Enviar Arquivo" at bounding box center [348, 97] width 40 height 6
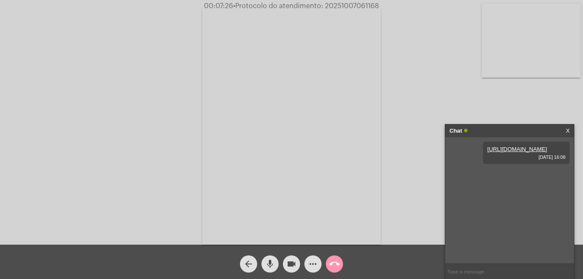
click at [309, 263] on mat-icon "more_horiz" at bounding box center [313, 264] width 10 height 10
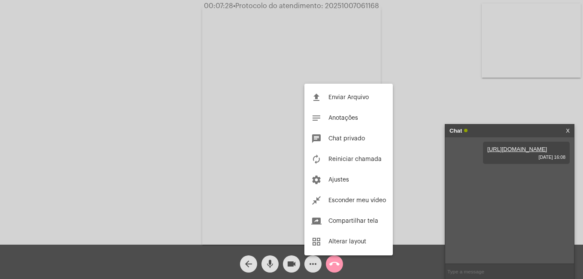
click at [340, 94] on span "Enviar Arquivo" at bounding box center [348, 97] width 40 height 6
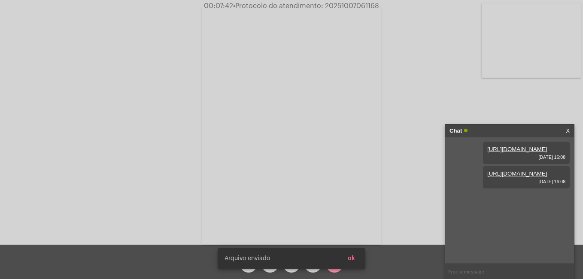
click at [493, 177] on link "[URL][DOMAIN_NAME]" at bounding box center [517, 173] width 60 height 6
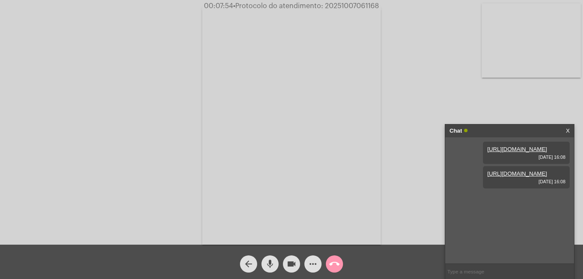
click at [502, 177] on link "[URL][DOMAIN_NAME]" at bounding box center [517, 173] width 60 height 6
click at [309, 266] on mat-icon "more_horiz" at bounding box center [313, 264] width 10 height 10
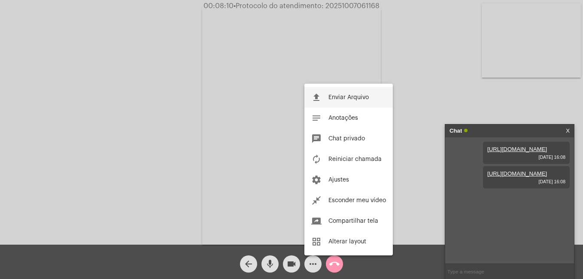
click at [334, 99] on span "Enviar Arquivo" at bounding box center [348, 97] width 40 height 6
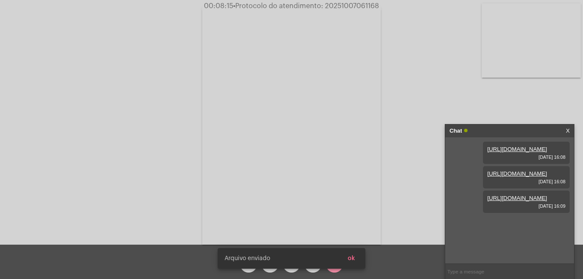
scroll to position [7, 0]
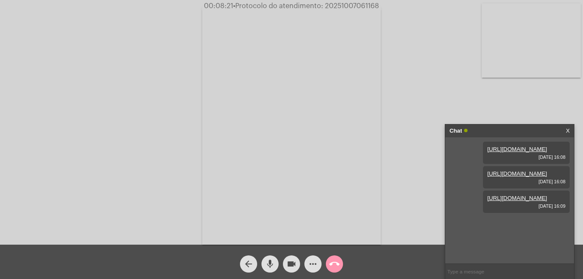
click at [520, 201] on link "[URL][DOMAIN_NAME]" at bounding box center [517, 198] width 60 height 6
click at [568, 130] on link "X" at bounding box center [567, 130] width 4 height 13
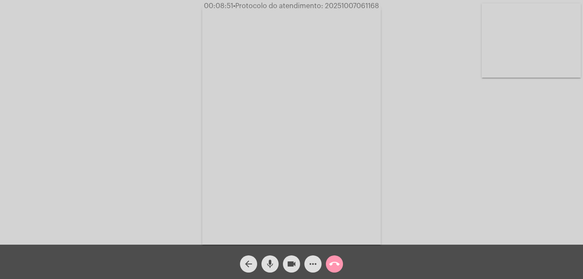
drag, startPoint x: 326, startPoint y: 6, endPoint x: 381, endPoint y: 7, distance: 55.4
click at [381, 7] on span "00:08:51 • Protocolo do atendimento: 20251007061168" at bounding box center [291, 6] width 182 height 9
copy span "20251007061168"
drag, startPoint x: 313, startPoint y: 262, endPoint x: 319, endPoint y: 262, distance: 6.4
click at [314, 262] on mat-icon "more_horiz" at bounding box center [313, 264] width 10 height 10
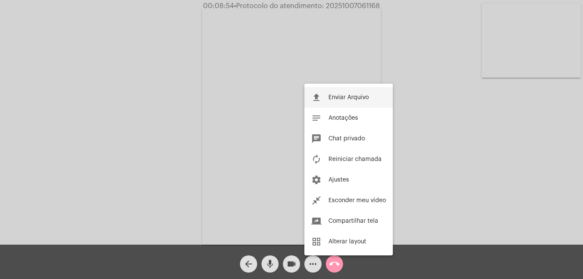
click at [342, 97] on span "Enviar Arquivo" at bounding box center [348, 97] width 40 height 6
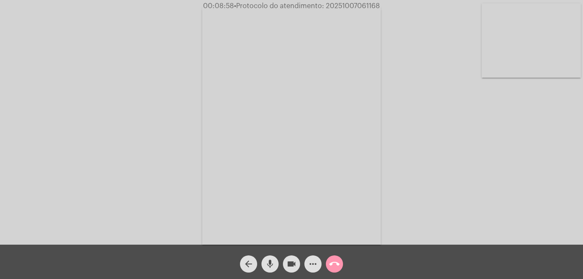
click at [319, 263] on button "more_horiz" at bounding box center [312, 263] width 17 height 17
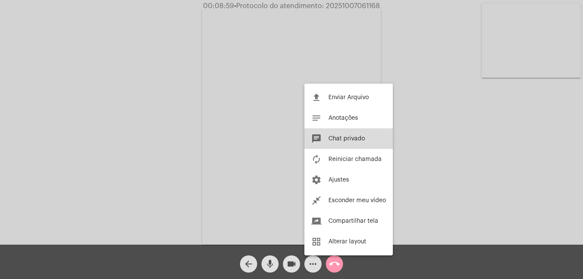
click at [344, 139] on span "Chat privado" at bounding box center [346, 139] width 36 height 6
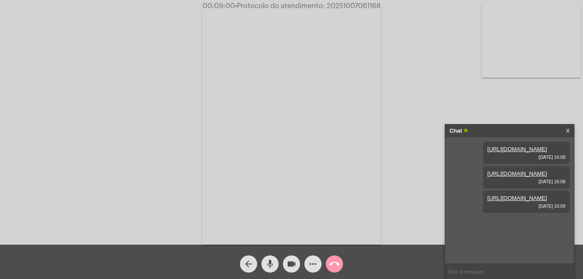
click at [477, 268] on input "text" at bounding box center [509, 271] width 129 height 15
paste input "20251007061168"
type input "20251007061168"
click at [294, 265] on mat-icon "videocam" at bounding box center [291, 264] width 10 height 10
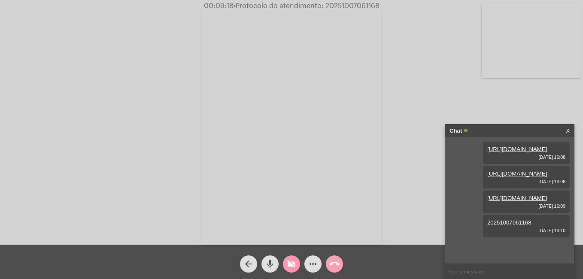
click at [332, 267] on mat-icon "call_end" at bounding box center [334, 264] width 10 height 10
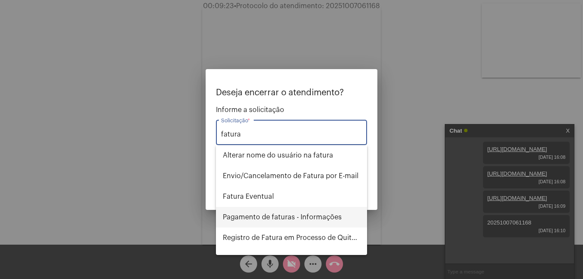
click at [245, 212] on span "Pagamento de faturas - Informações" at bounding box center [291, 217] width 137 height 21
type input "Pagamento de faturas - Informações"
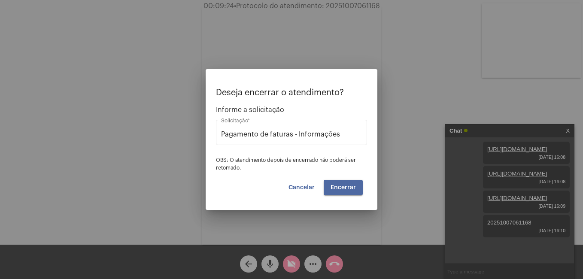
click at [351, 189] on span "Encerrar" at bounding box center [342, 187] width 25 height 6
